Goal: Task Accomplishment & Management: Use online tool/utility

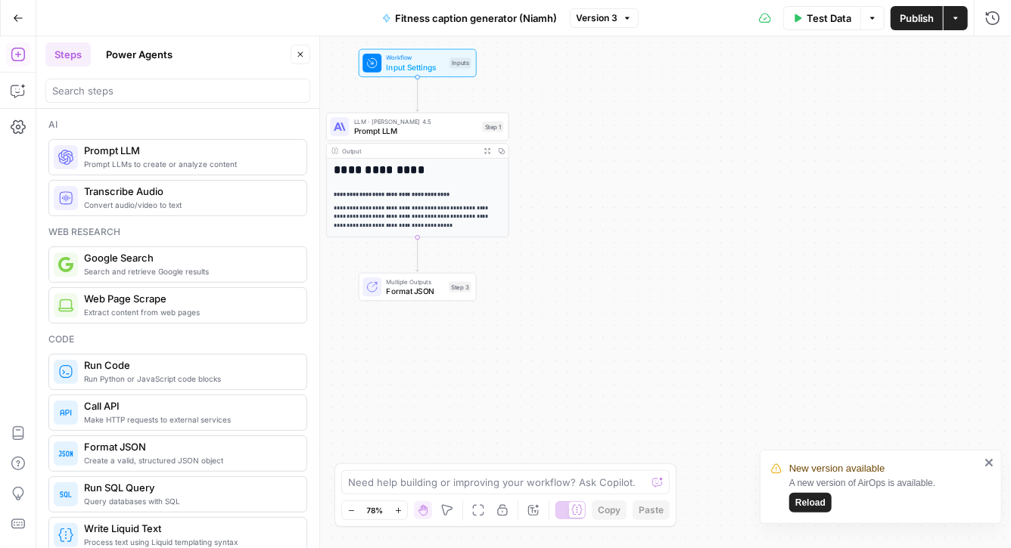
scroll to position [141, 0]
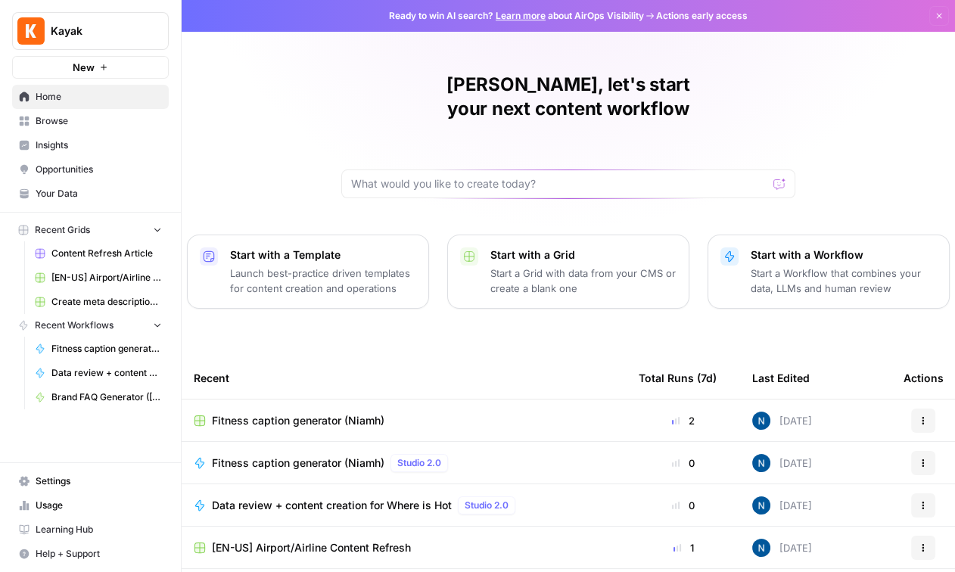
click at [82, 167] on span "Opportunities" at bounding box center [99, 170] width 126 height 14
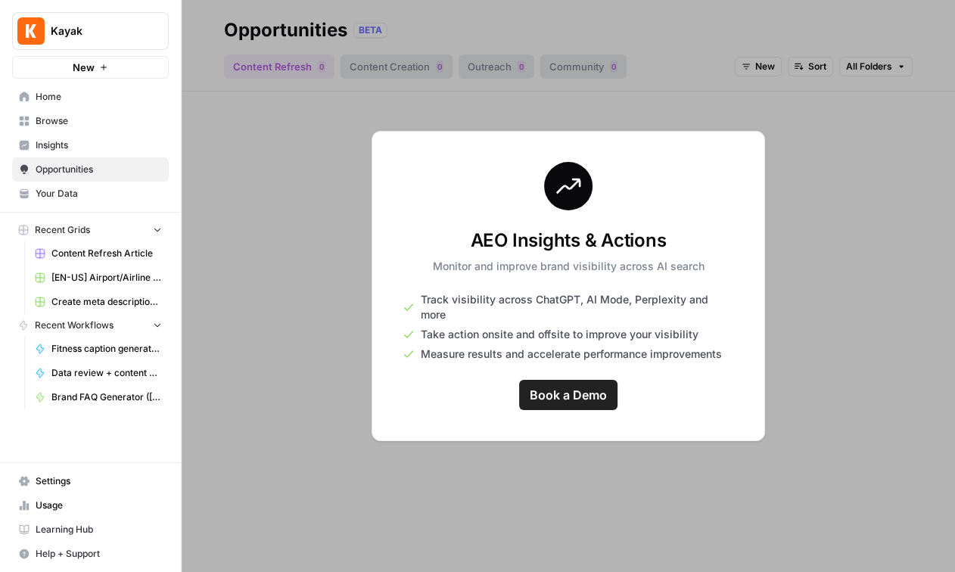
click at [28, 144] on icon at bounding box center [25, 146] width 10 height 10
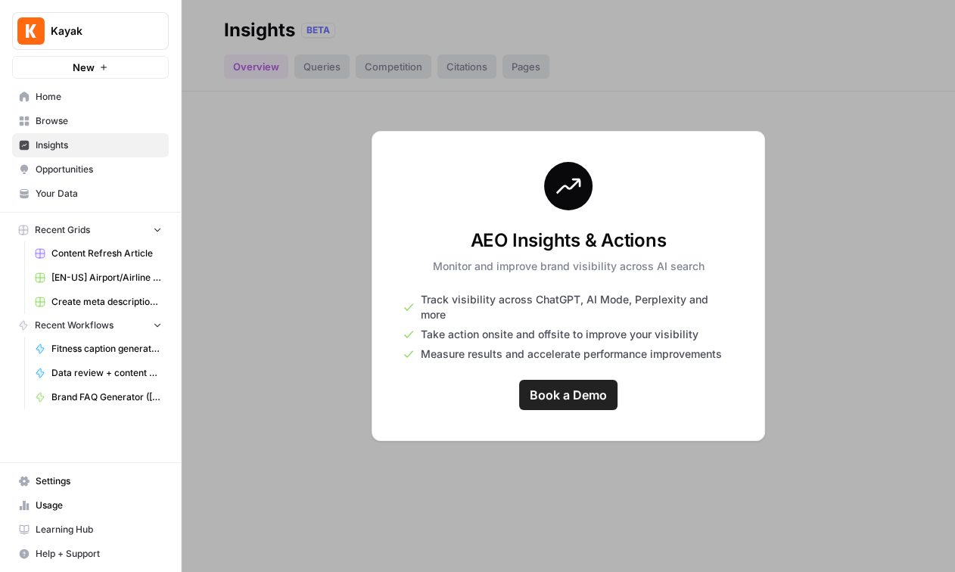
click at [732, 157] on div "AEO Insights & Actions Monitor and improve brand visibility across AI search Tr…" at bounding box center [567, 286] width 393 height 310
click at [46, 153] on link "Insights" at bounding box center [90, 145] width 157 height 24
click at [58, 123] on span "Browse" at bounding box center [99, 121] width 126 height 14
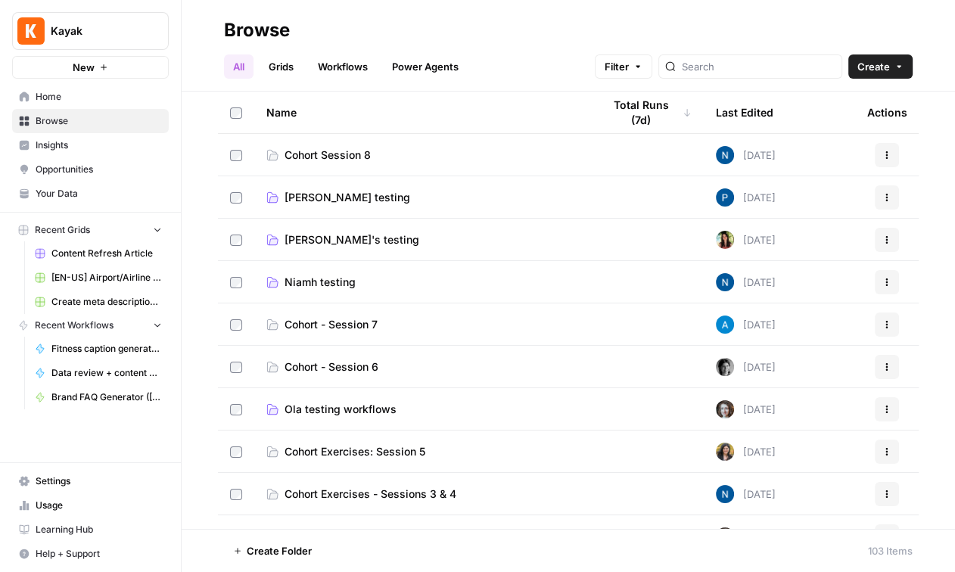
click at [380, 278] on link "Niamh testing" at bounding box center [422, 282] width 312 height 15
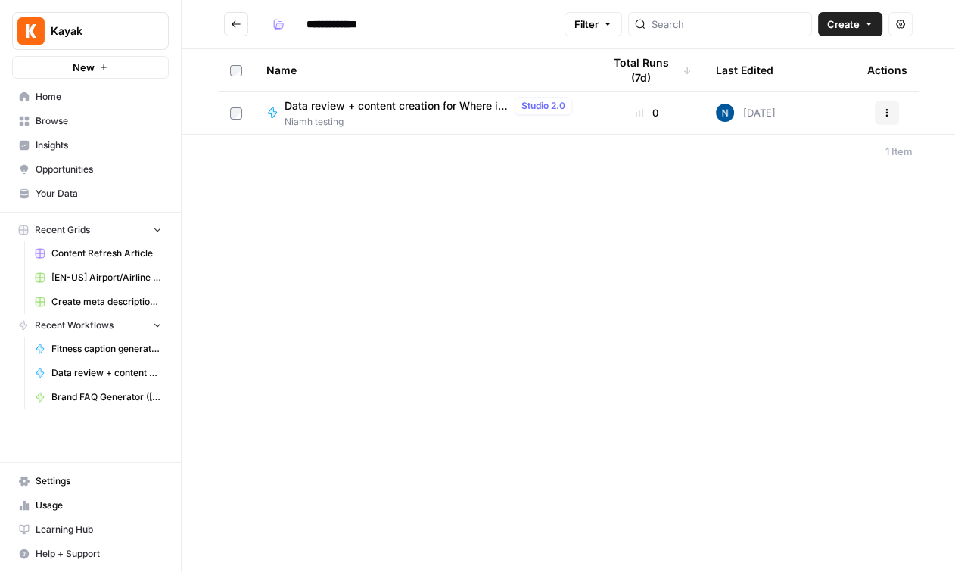
click at [340, 98] on span "Data review + content creation for Where is Hot" at bounding box center [396, 105] width 224 height 15
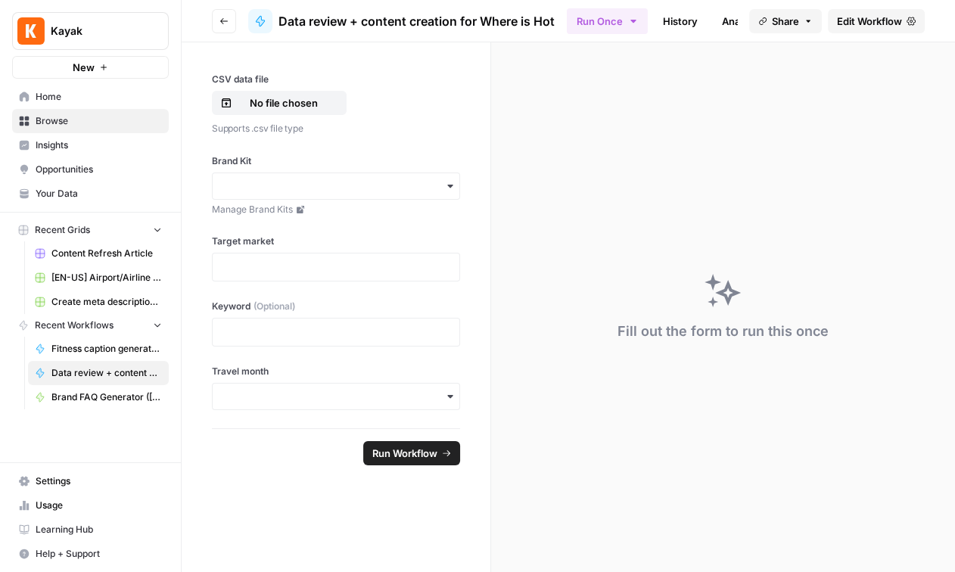
click at [887, 14] on span "Edit Workflow" at bounding box center [869, 21] width 65 height 15
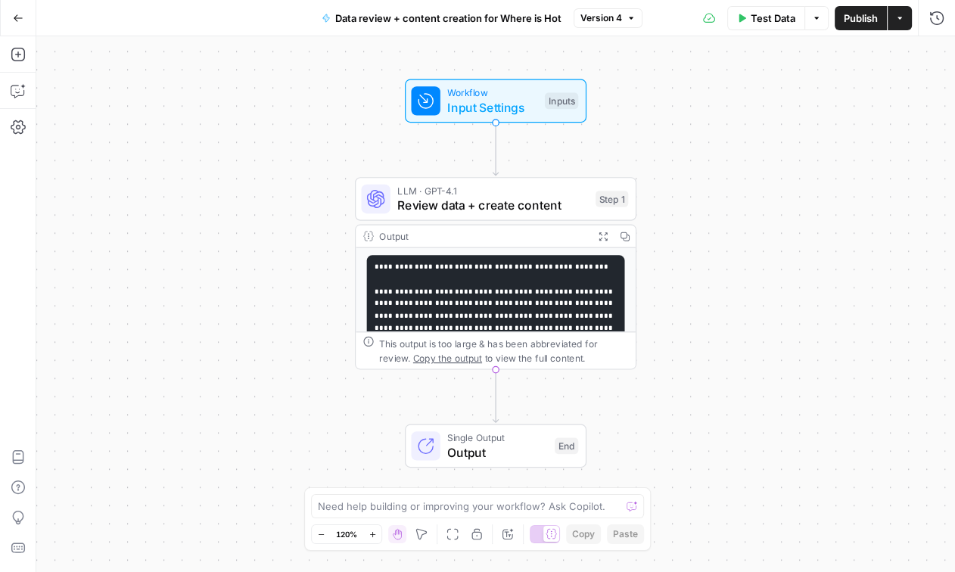
click at [505, 100] on span "Input Settings" at bounding box center [492, 107] width 90 height 18
click at [500, 101] on span "Input Settings" at bounding box center [492, 107] width 90 height 18
click at [548, 103] on div "Inputs" at bounding box center [561, 101] width 33 height 17
click at [452, 103] on span "Input Settings" at bounding box center [492, 107] width 90 height 18
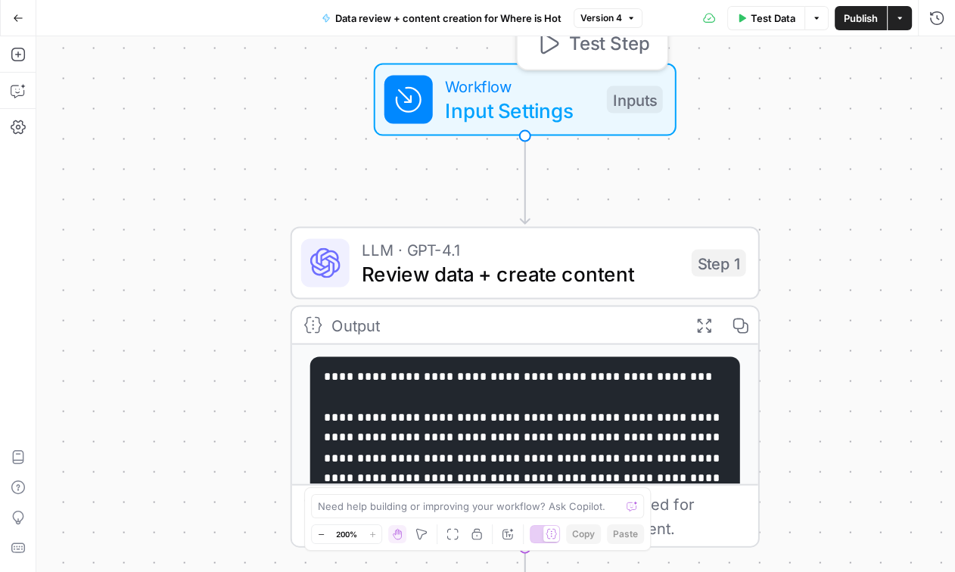
click at [452, 102] on span "Input Settings" at bounding box center [520, 110] width 150 height 30
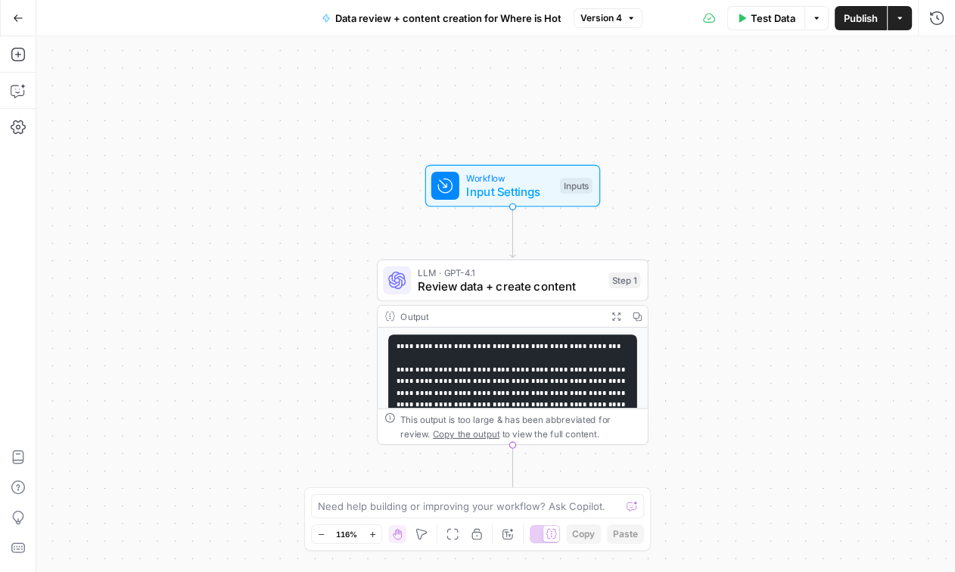
click at [518, 276] on span "LLM · GPT-4.1" at bounding box center [510, 273] width 184 height 14
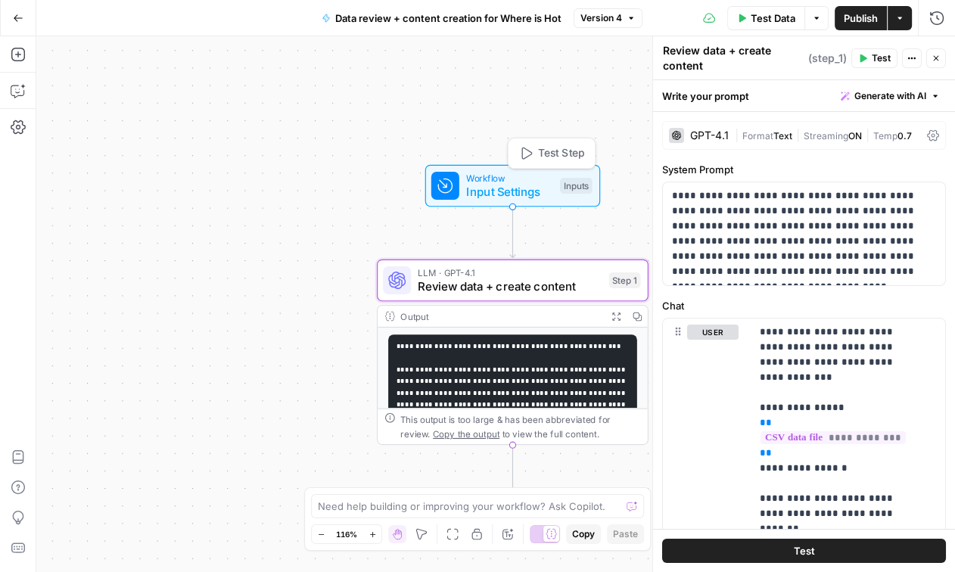
click at [499, 178] on span "Workflow" at bounding box center [509, 178] width 87 height 14
